Goal: Check status: Check status

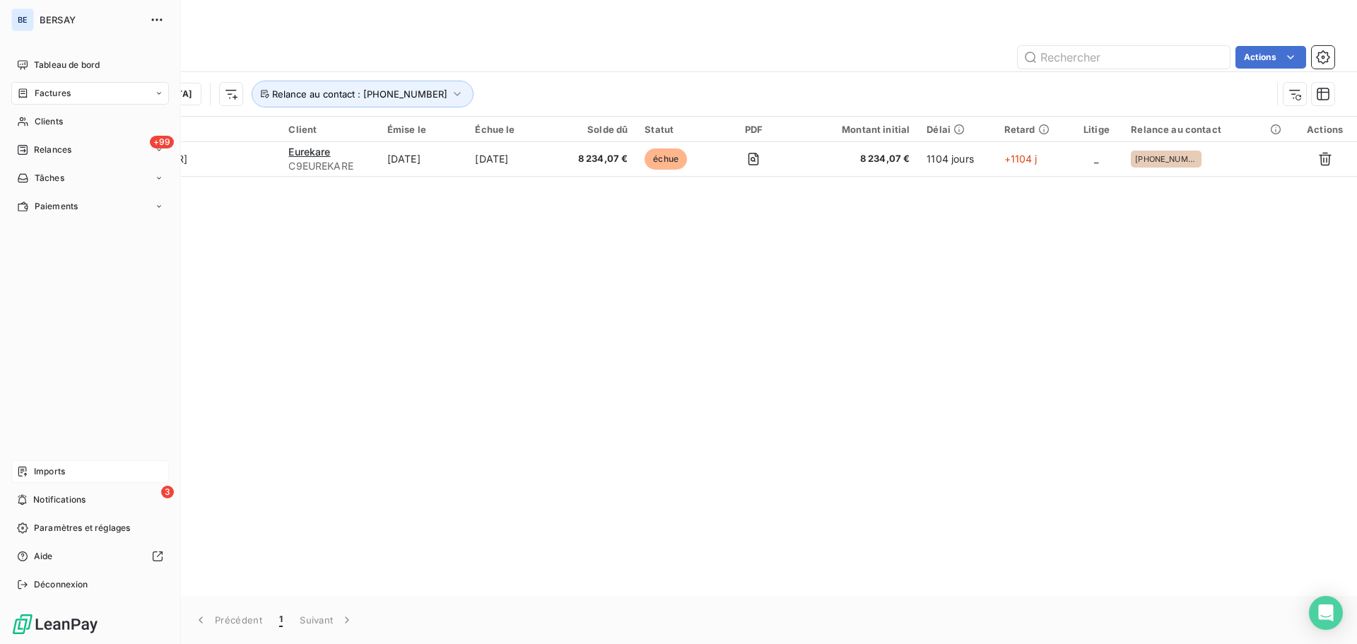
click at [57, 471] on span "Imports" at bounding box center [49, 471] width 31 height 13
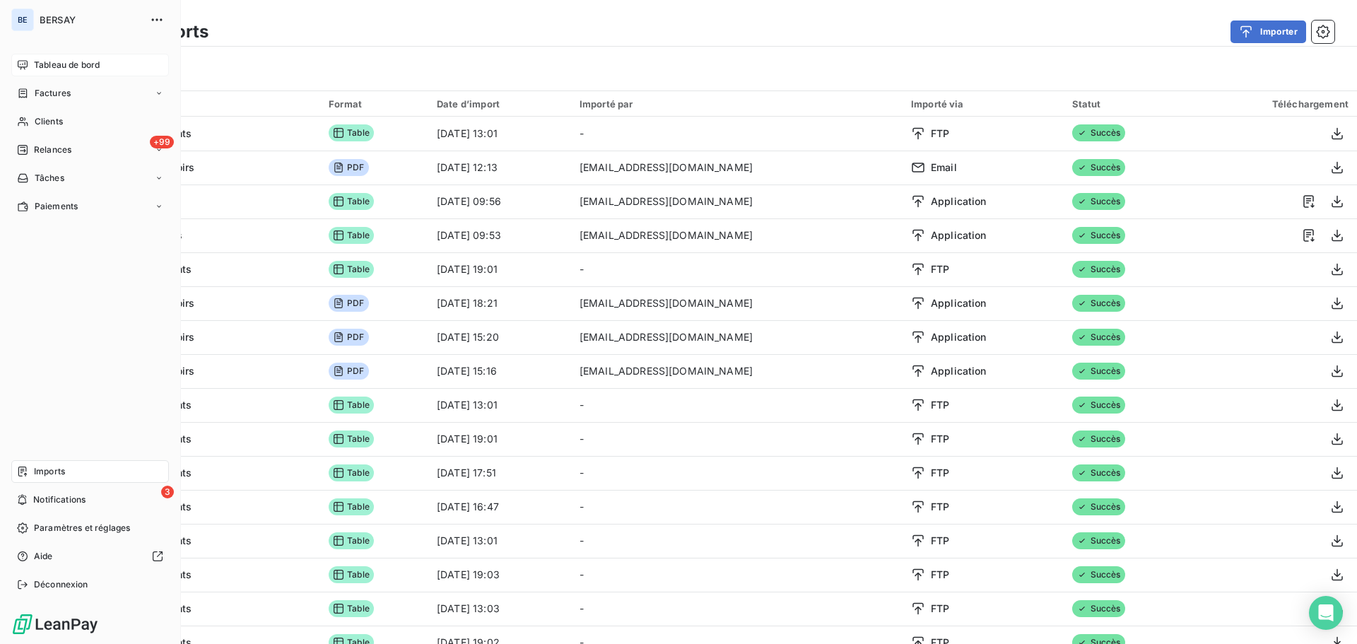
click at [23, 66] on icon at bounding box center [22, 64] width 11 height 11
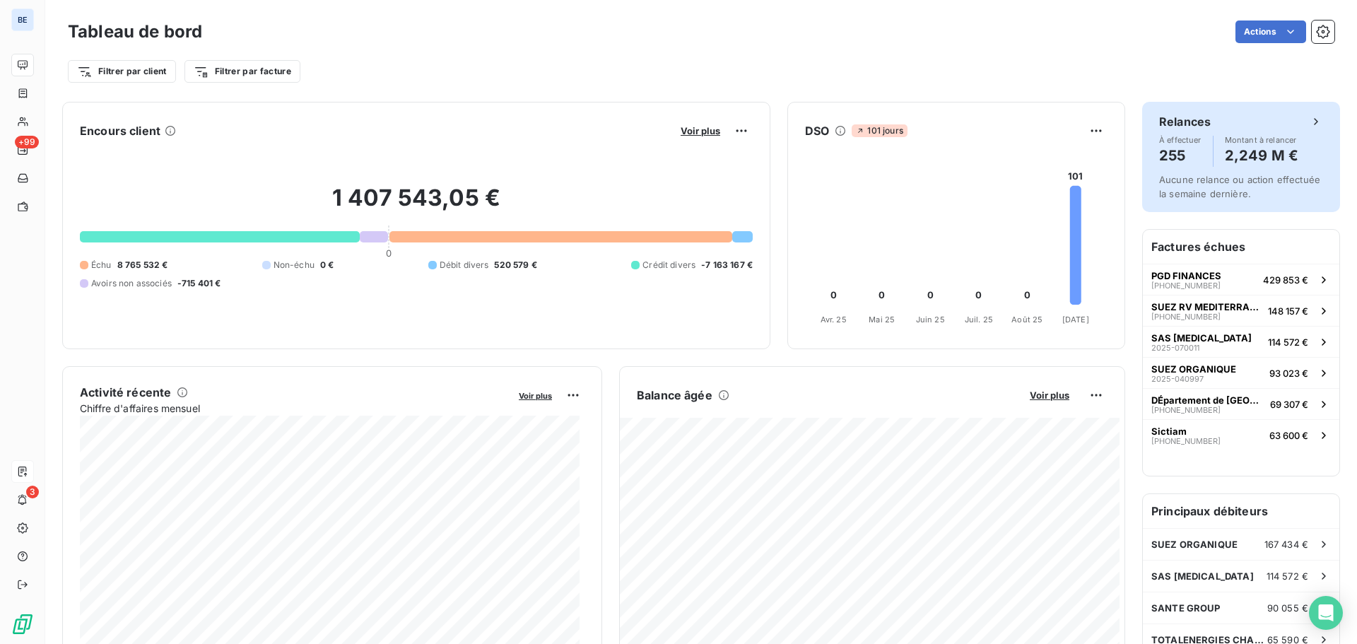
click at [1256, 157] on h4 "2,249 M €" at bounding box center [1261, 155] width 73 height 23
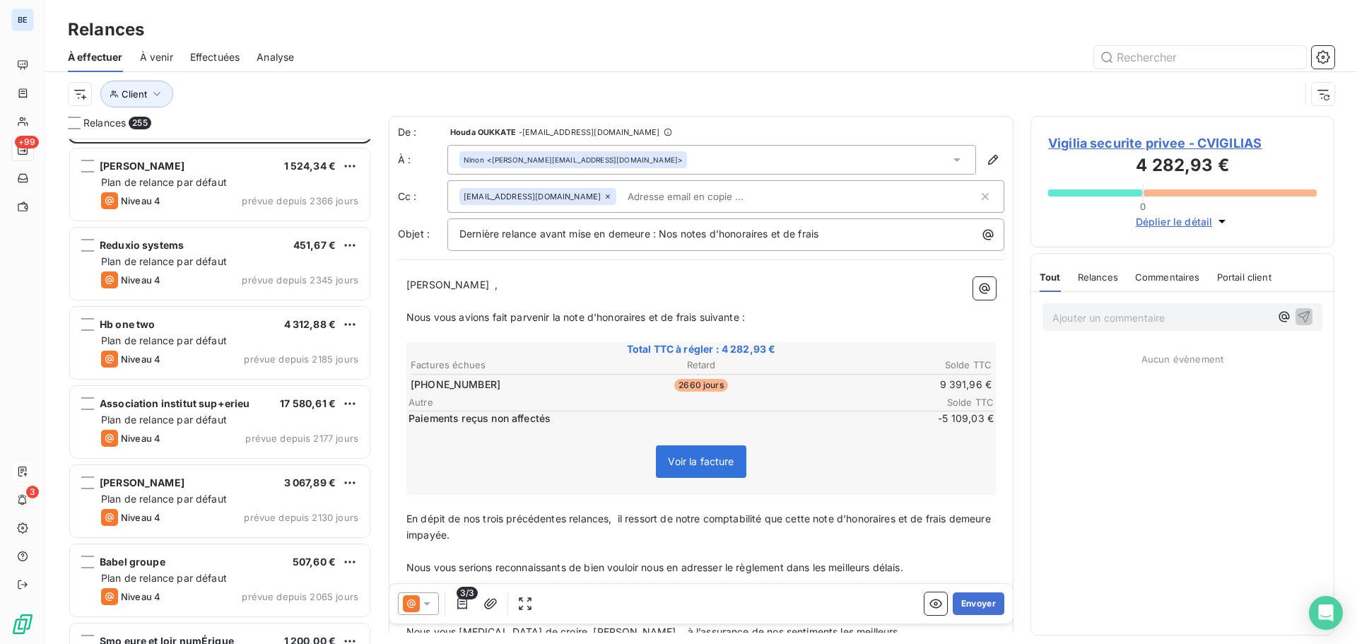
scroll to position [71, 0]
click at [76, 123] on div at bounding box center [74, 123] width 13 height 13
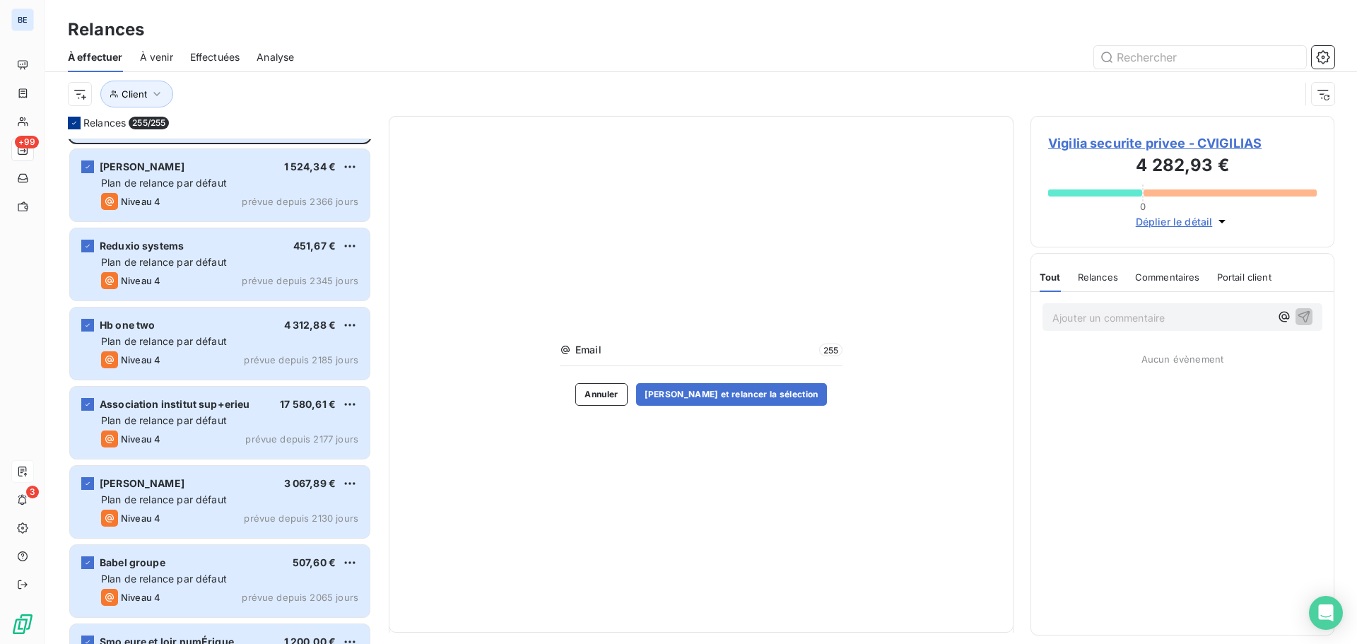
click at [72, 123] on icon at bounding box center [74, 123] width 8 height 8
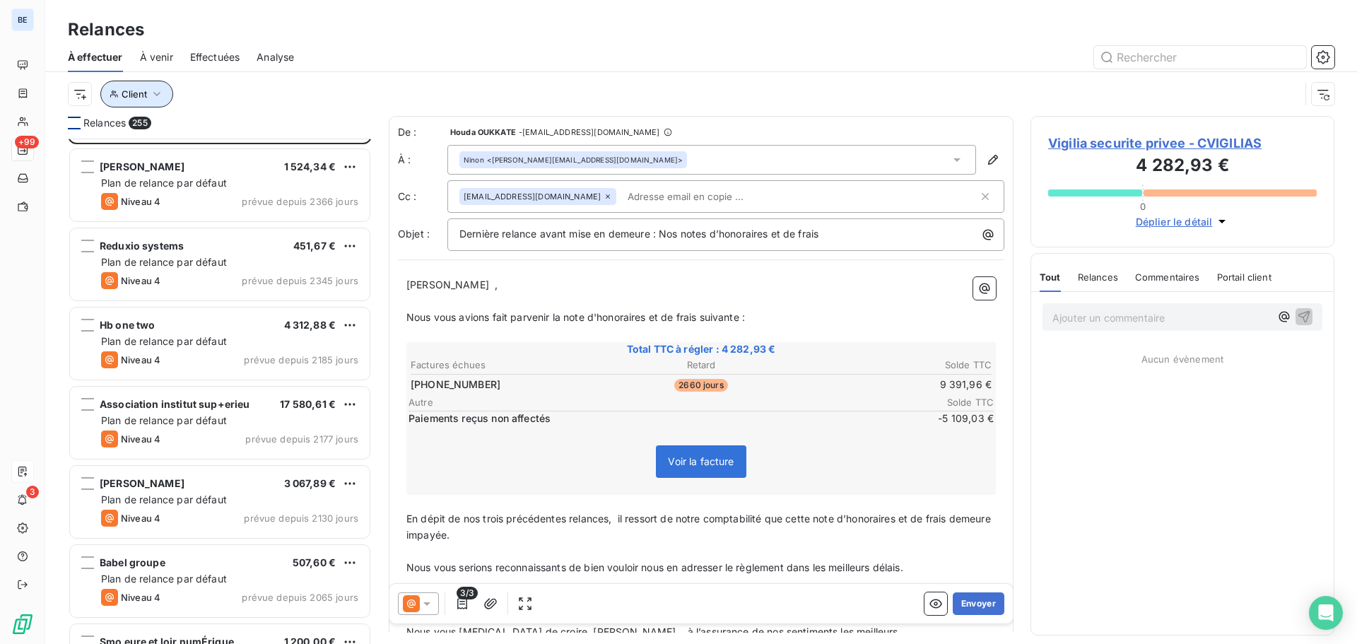
click at [147, 95] on button "Client" at bounding box center [136, 94] width 73 height 27
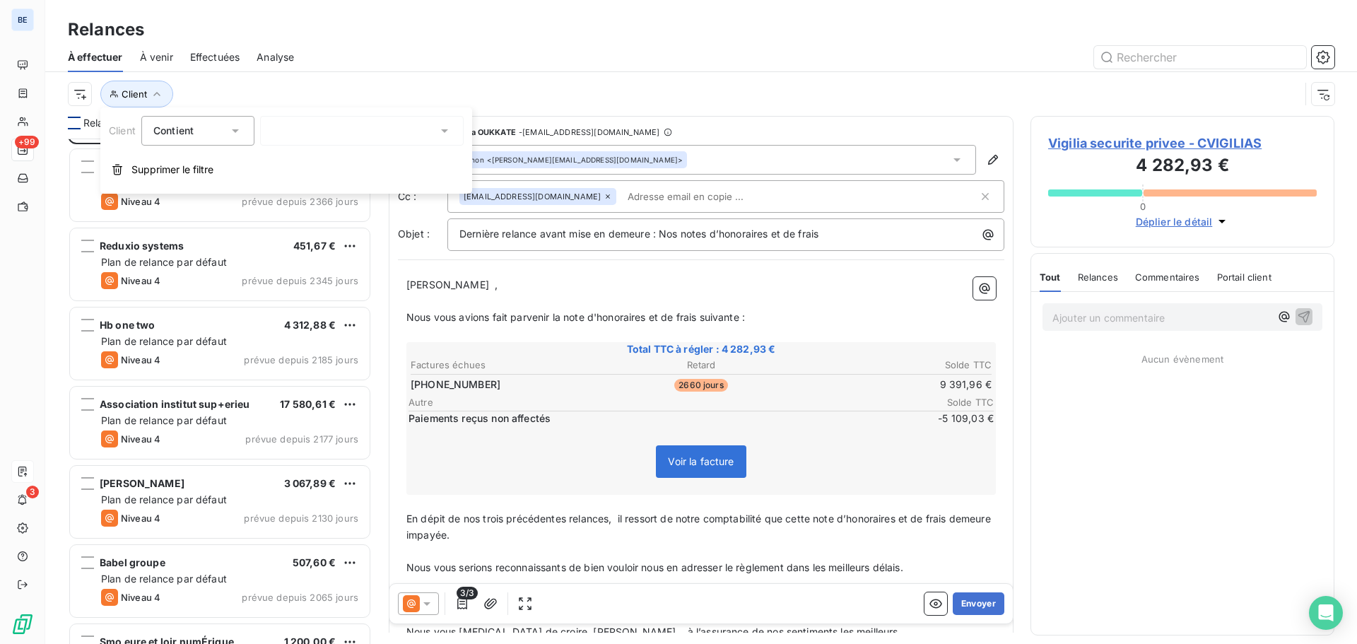
click at [312, 129] on div at bounding box center [362, 131] width 204 height 30
click at [423, 125] on div at bounding box center [362, 131] width 204 height 30
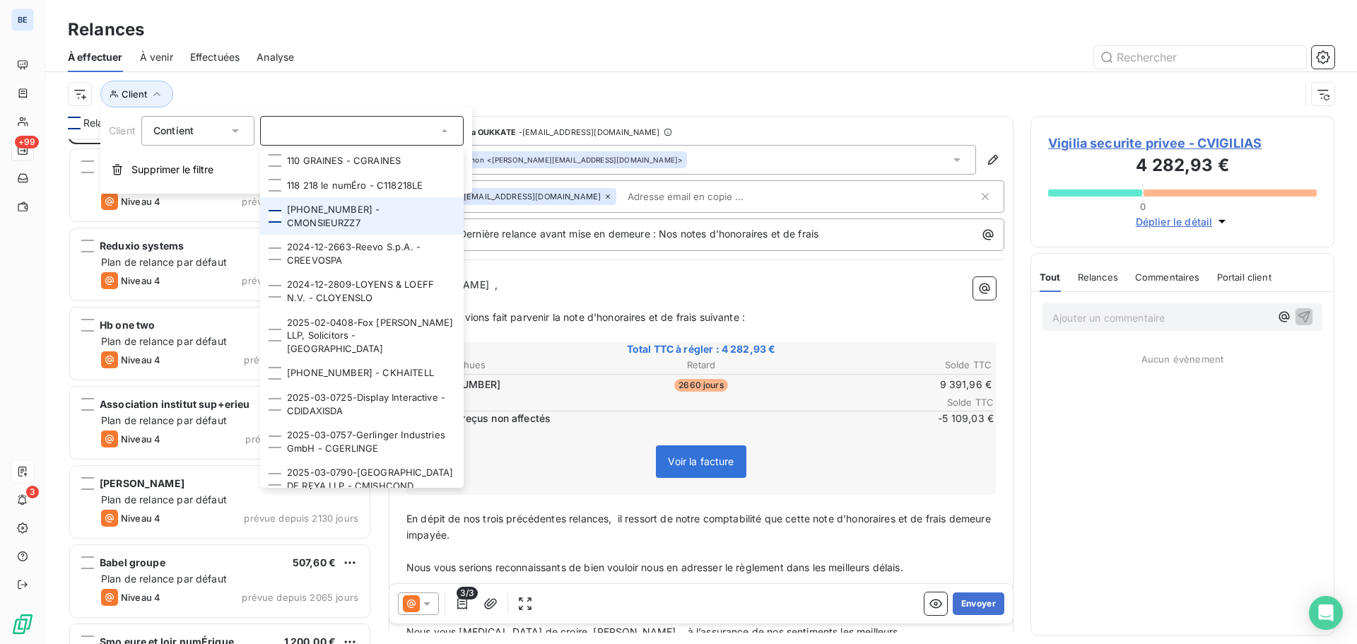
click at [276, 211] on div at bounding box center [275, 216] width 13 height 13
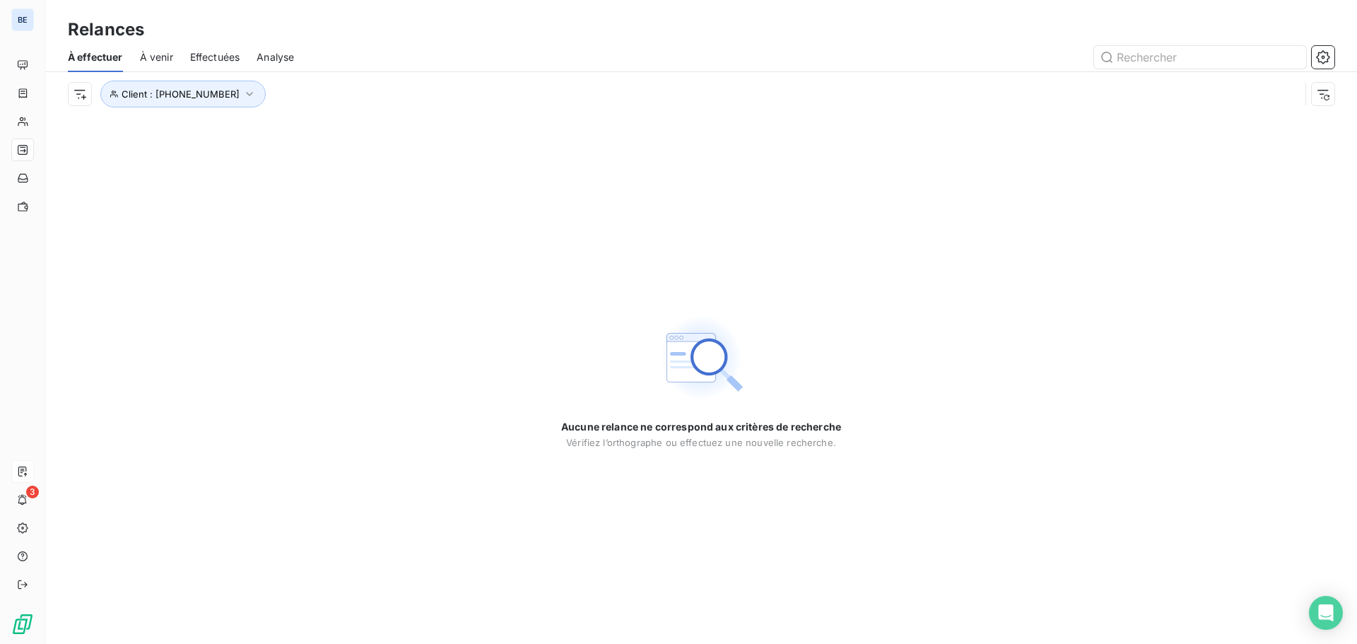
click at [705, 60] on div at bounding box center [822, 57] width 1023 height 23
